Goal: Task Accomplishment & Management: Use online tool/utility

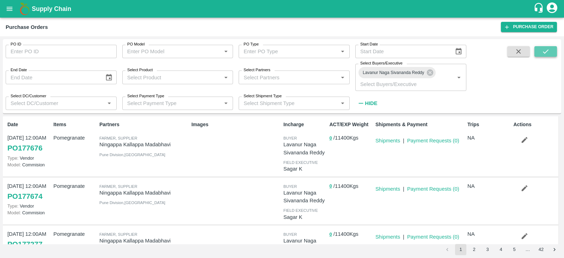
click at [553, 54] on button "submit" at bounding box center [546, 51] width 23 height 11
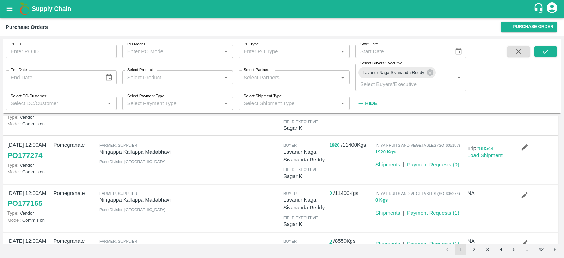
scroll to position [137, 0]
click at [34, 156] on link "PO 177274" at bounding box center [24, 156] width 35 height 13
drag, startPoint x: 381, startPoint y: 152, endPoint x: 386, endPoint y: 160, distance: 9.8
click at [386, 160] on div "INIYA FRUITS AND VEGETABLES (SO-605187) 1920 Kgs Shipments | Payment Requests (…" at bounding box center [419, 154] width 92 height 30
click at [385, 152] on button "1920 Kgs" at bounding box center [386, 153] width 20 height 8
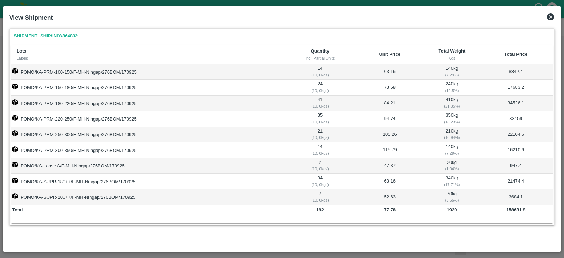
click at [549, 14] on icon at bounding box center [551, 16] width 7 height 7
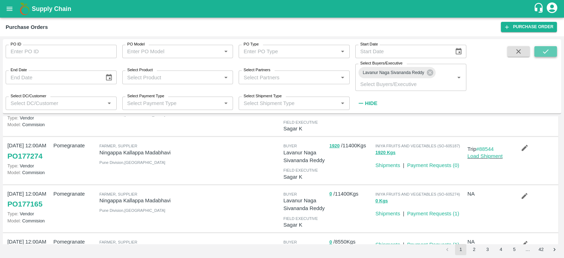
click at [543, 51] on icon "submit" at bounding box center [546, 52] width 8 height 8
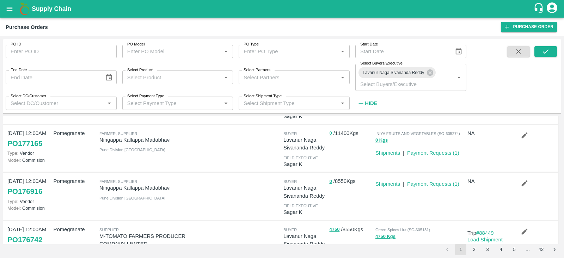
scroll to position [200, 0]
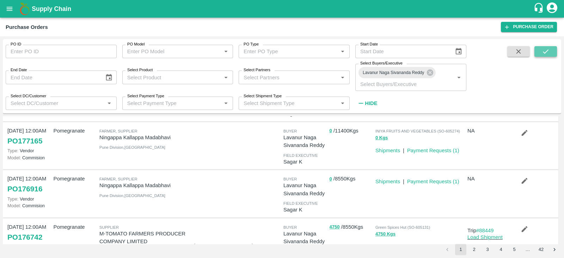
click at [550, 53] on icon "submit" at bounding box center [546, 52] width 8 height 8
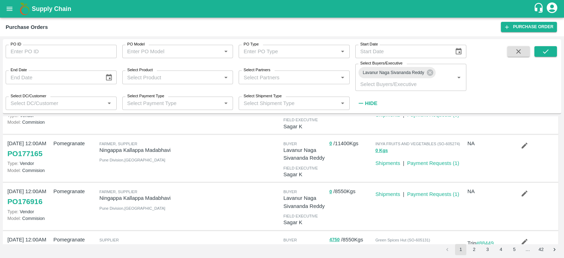
scroll to position [187, 0]
click at [359, 192] on p "0 / 8550 Kgs" at bounding box center [351, 192] width 43 height 8
drag, startPoint x: 359, startPoint y: 192, endPoint x: 340, endPoint y: 192, distance: 19.4
click at [340, 192] on p "0 / 8550 Kgs" at bounding box center [351, 192] width 43 height 8
click at [349, 206] on div "0 / 8550 Kgs" at bounding box center [350, 206] width 46 height 43
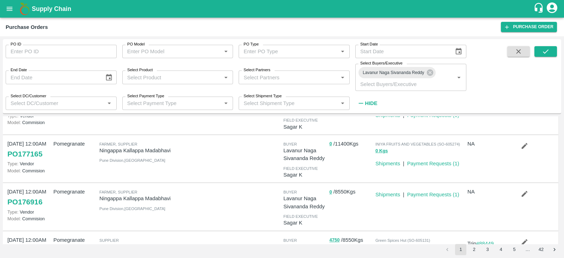
click at [470, 191] on p "NA" at bounding box center [489, 192] width 43 height 8
click at [430, 214] on div "Shipments | Payment Requests ( 1 )" at bounding box center [419, 206] width 92 height 43
click at [549, 55] on icon "submit" at bounding box center [546, 52] width 8 height 8
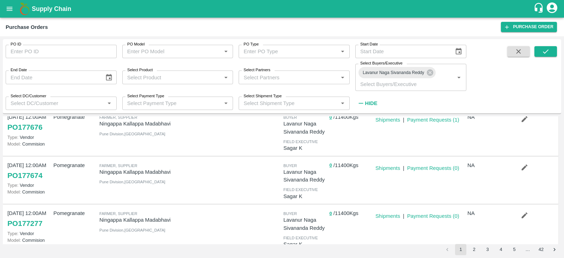
scroll to position [0, 0]
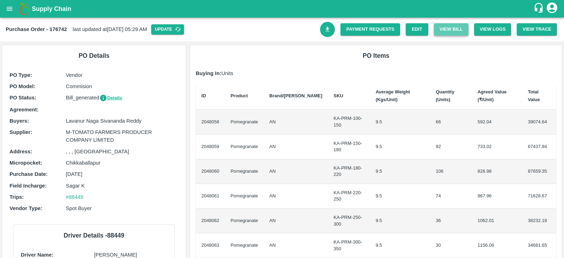
click at [448, 31] on button "View Bill" at bounding box center [451, 29] width 35 height 12
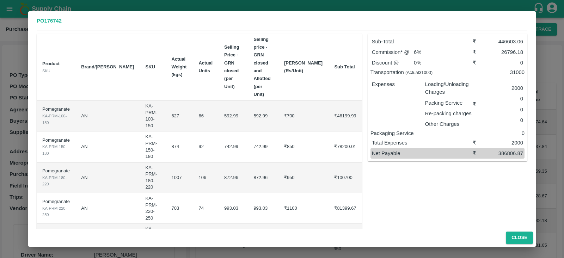
scroll to position [98, 0]
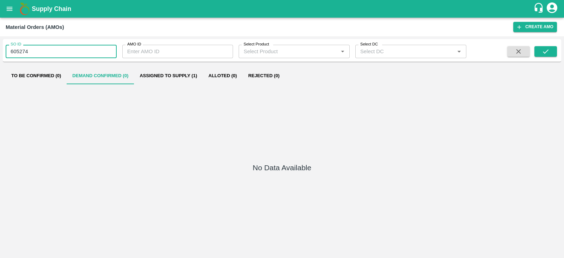
click at [31, 52] on input "605274" at bounding box center [61, 51] width 111 height 13
type input "605274"
type input "605360"
click at [543, 52] on icon "submit" at bounding box center [546, 52] width 8 height 8
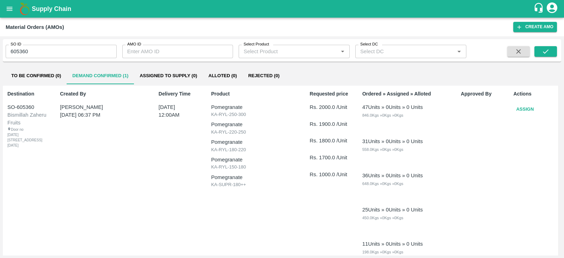
click at [531, 110] on button "Assign" at bounding box center [525, 109] width 23 height 12
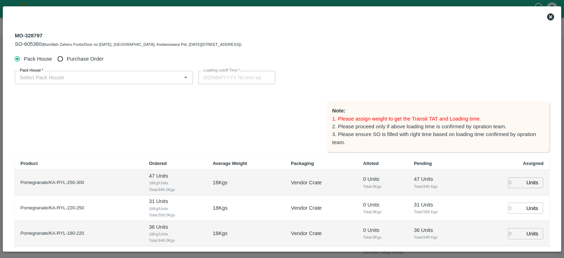
type input "[DATE] 12:00 AM"
click at [93, 55] on span "Purchase Order" at bounding box center [85, 59] width 37 height 8
click at [67, 55] on input "Purchase Order" at bounding box center [60, 59] width 13 height 13
radio input "true"
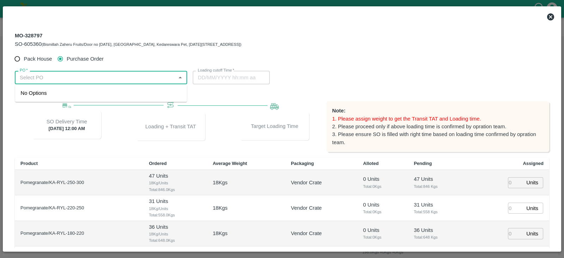
click at [74, 82] on input "PO   *" at bounding box center [95, 77] width 157 height 9
click at [94, 93] on div "PO-176916(Ningappa Kallappa Madabhavi -8805072781)" at bounding box center [74, 93] width 106 height 8
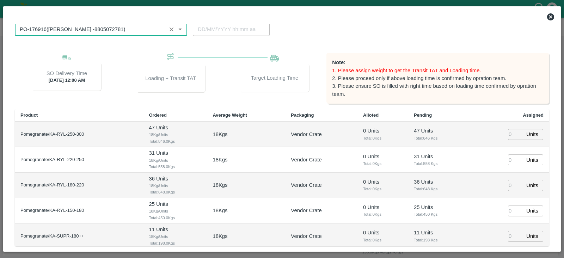
scroll to position [3, 0]
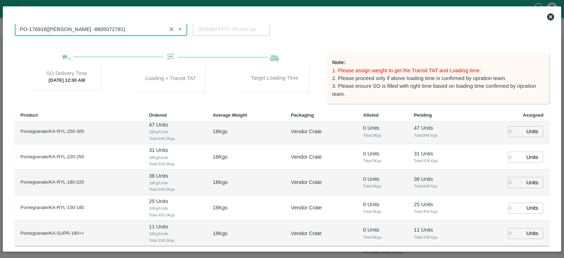
type input "PO-176916(Ningappa Kallappa Madabhavi -8805072781)"
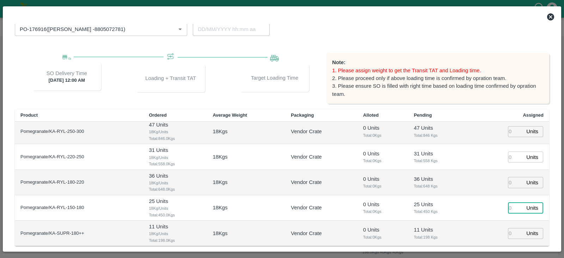
click at [508, 209] on input "number" at bounding box center [516, 208] width 16 height 11
type input "28"
type input "19/09/2025 09:50 PM"
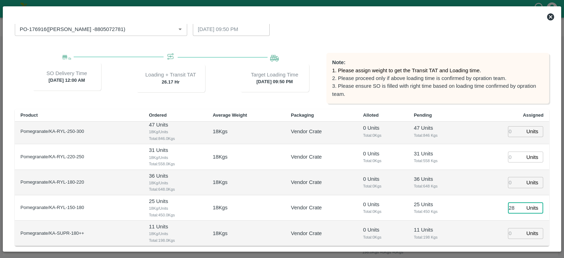
type input "28"
click at [513, 184] on input "number" at bounding box center [516, 182] width 16 height 11
type input "36"
click at [508, 158] on input "number" at bounding box center [516, 157] width 16 height 11
type input "32"
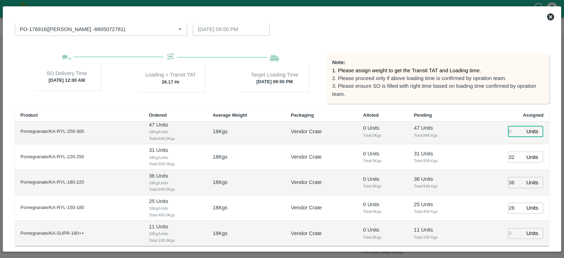
click at [512, 131] on input "number" at bounding box center [516, 131] width 16 height 11
type input "46"
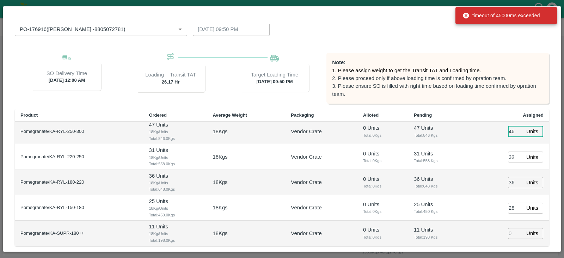
type input "19/09/2025 08:50 PM"
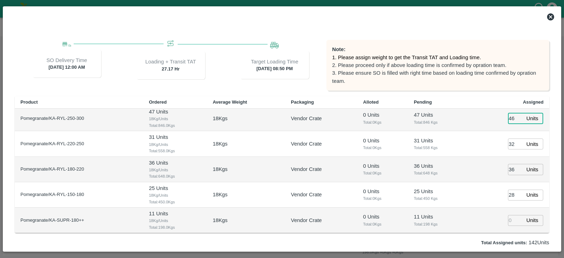
scroll to position [61, 0]
type input "46"
click at [509, 220] on input "number" at bounding box center [516, 221] width 16 height 11
type input "8"
click at [455, 231] on td "11 Units Total: 198 Kgs" at bounding box center [439, 220] width 60 height 25
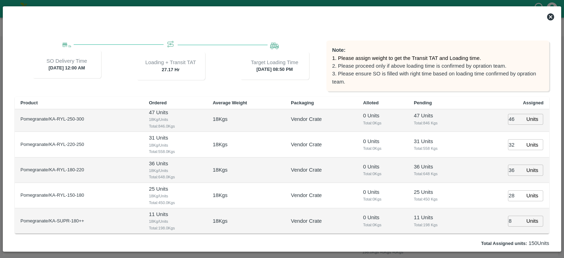
scroll to position [91, 0]
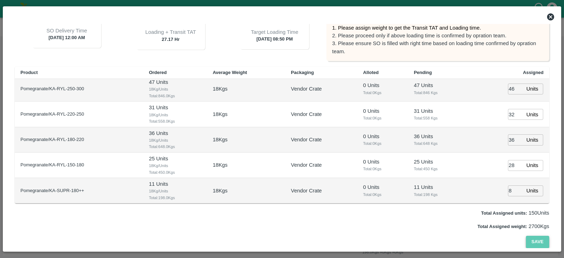
click at [530, 241] on button "Save" at bounding box center [537, 242] width 23 height 12
